Goal: Information Seeking & Learning: Learn about a topic

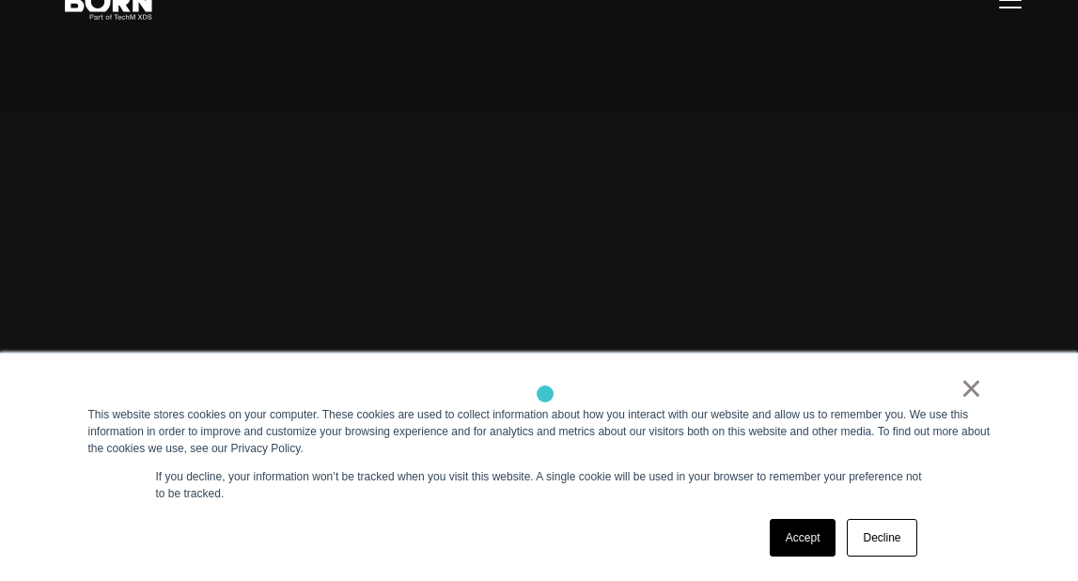
scroll to position [94, 0]
click at [972, 397] on link "×" at bounding box center [972, 388] width 23 height 17
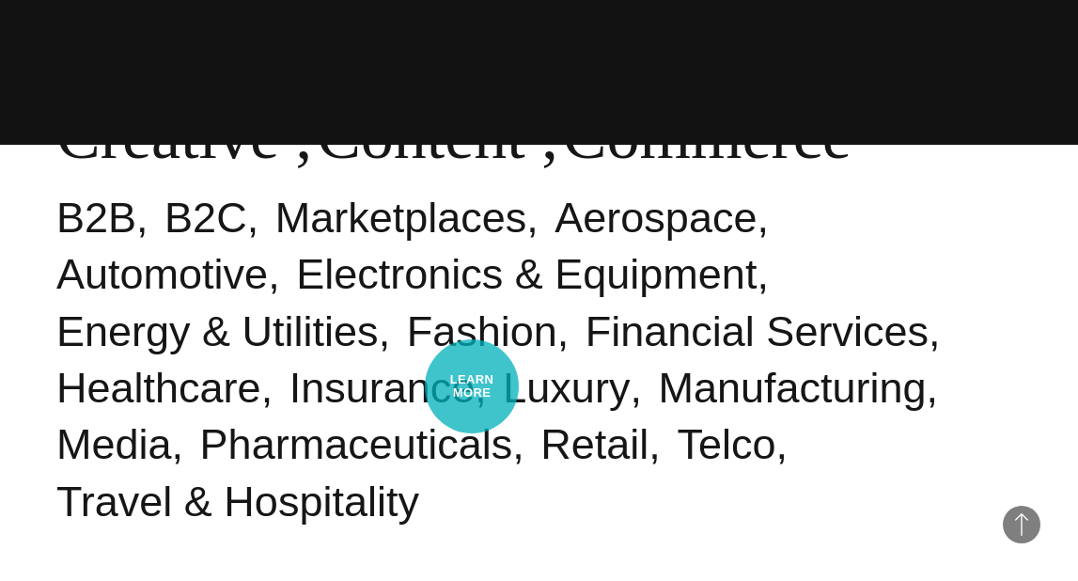
scroll to position [0, 0]
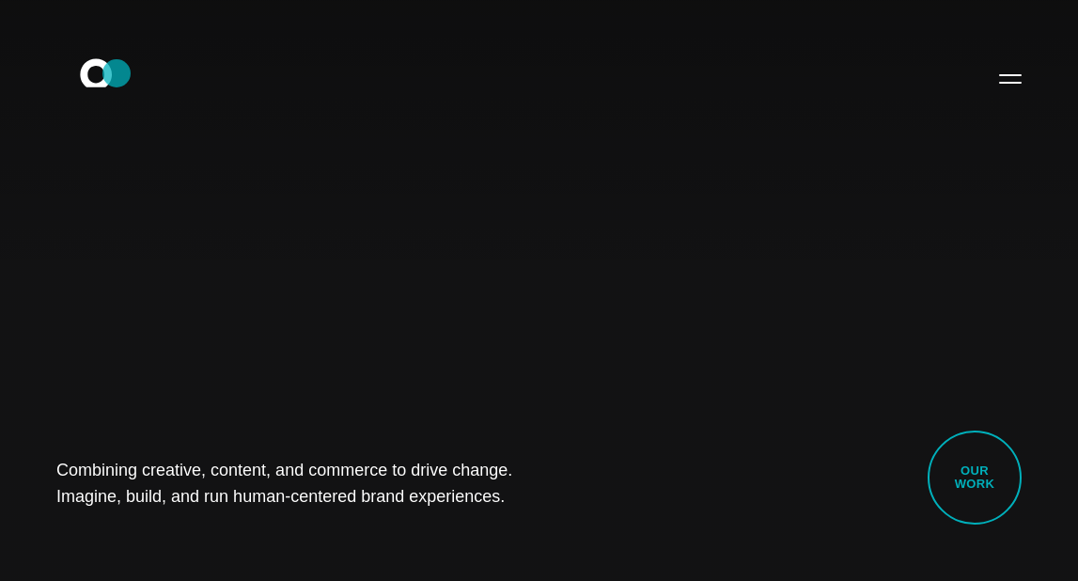
click at [117, 73] on icon ".st0{display:none;} .st1{display:inline;} .st2{font-family:'HelveticaNeue-Mediu…" at bounding box center [109, 78] width 120 height 49
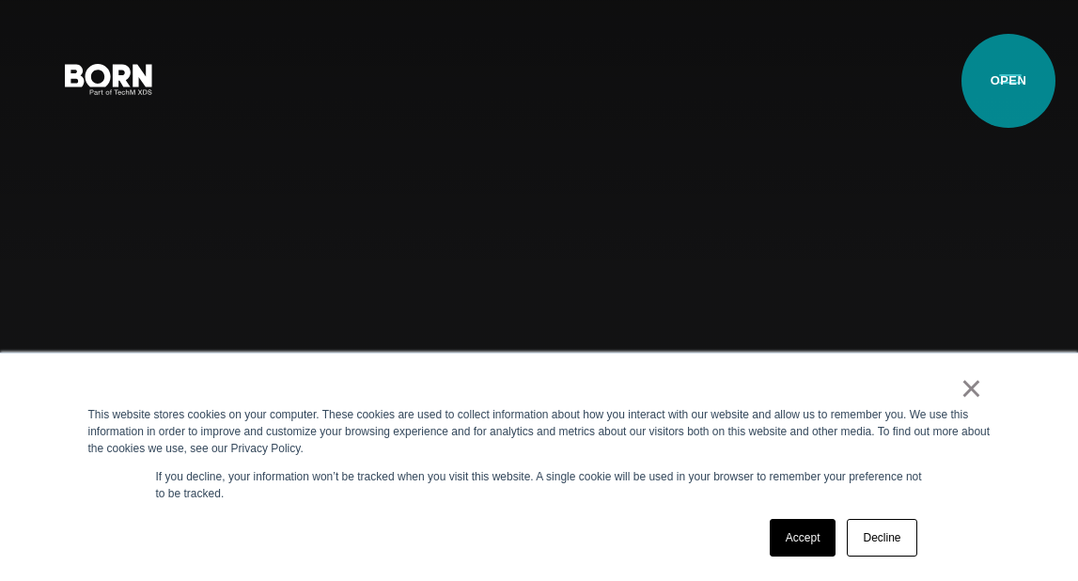
click at [1008, 81] on button "Primary Menu" at bounding box center [1010, 77] width 45 height 39
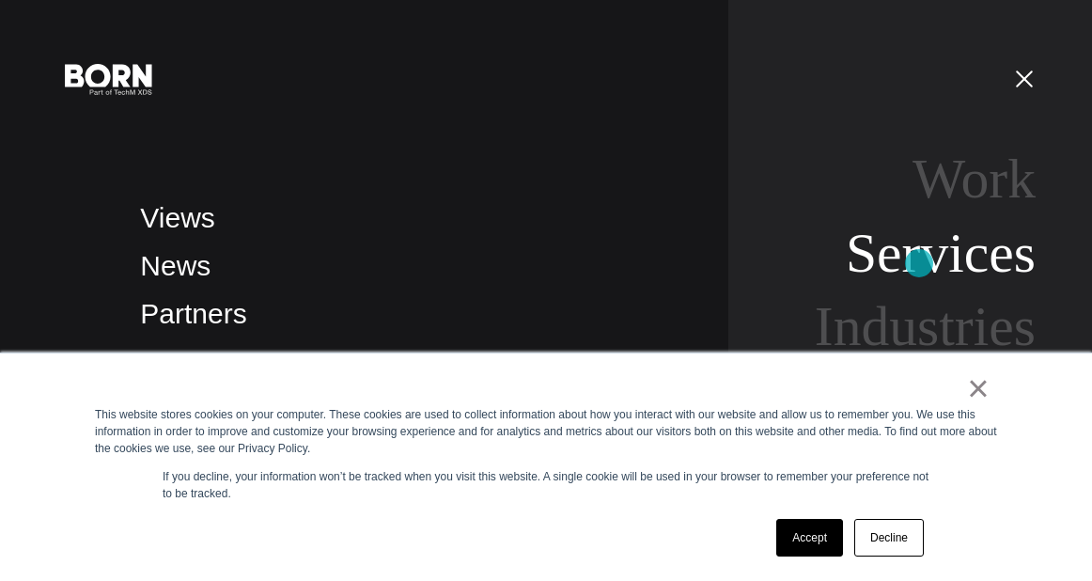
click at [919, 263] on link "Services" at bounding box center [941, 253] width 190 height 62
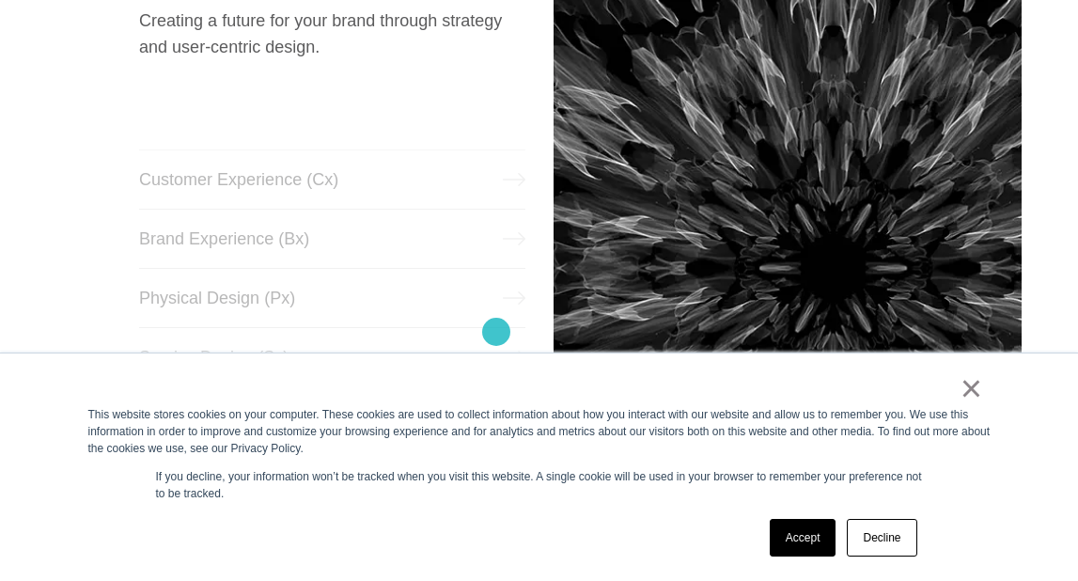
scroll to position [792, 0]
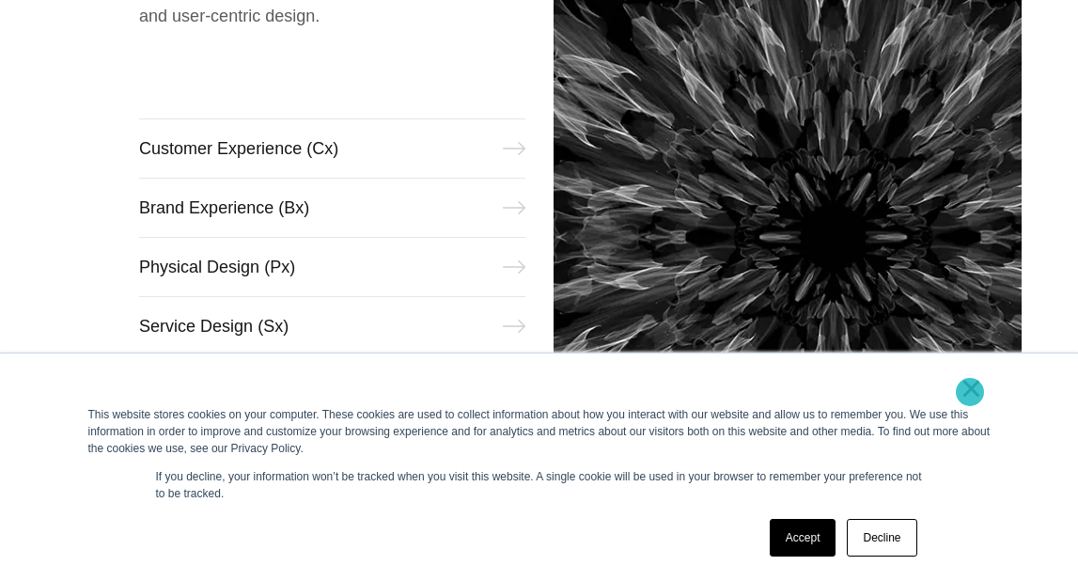
click at [970, 392] on link "×" at bounding box center [972, 388] width 23 height 17
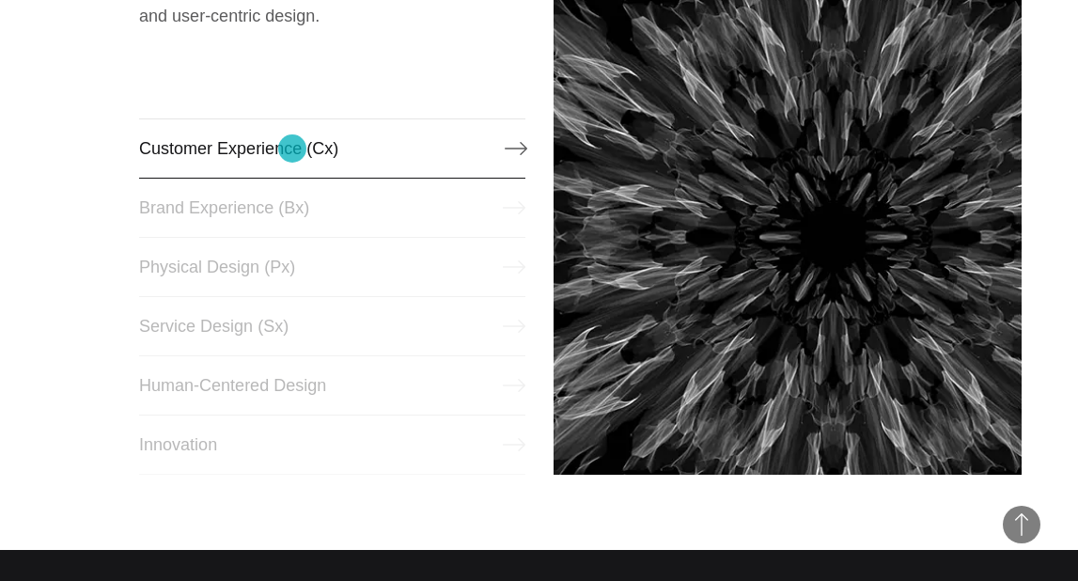
click at [292, 148] on link "Customer Experience (Cx)" at bounding box center [331, 148] width 385 height 60
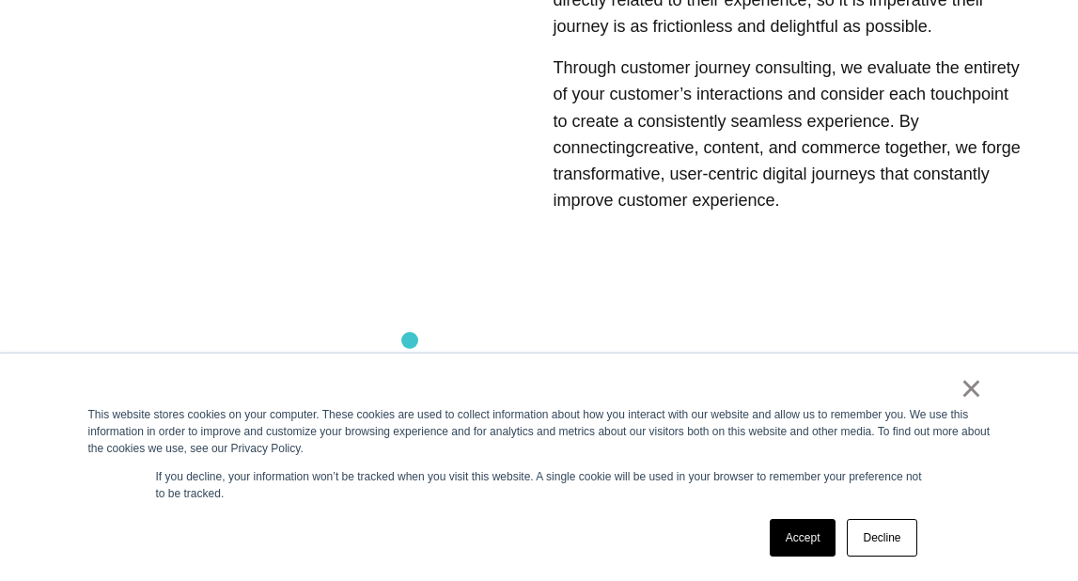
scroll to position [1010, 0]
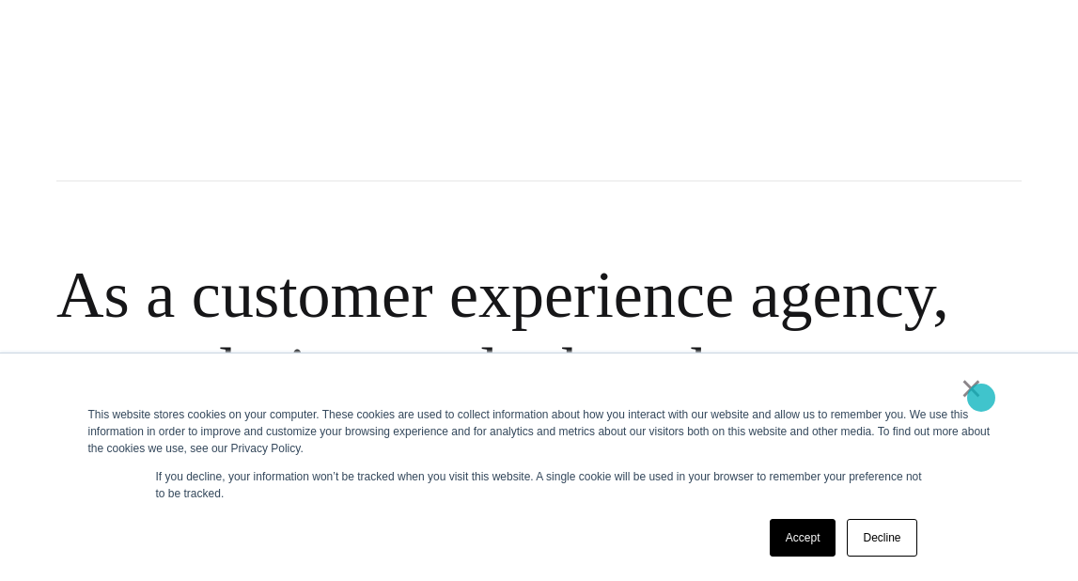
click at [981, 397] on link "×" at bounding box center [972, 388] width 23 height 17
